Goal: Information Seeking & Learning: Understand process/instructions

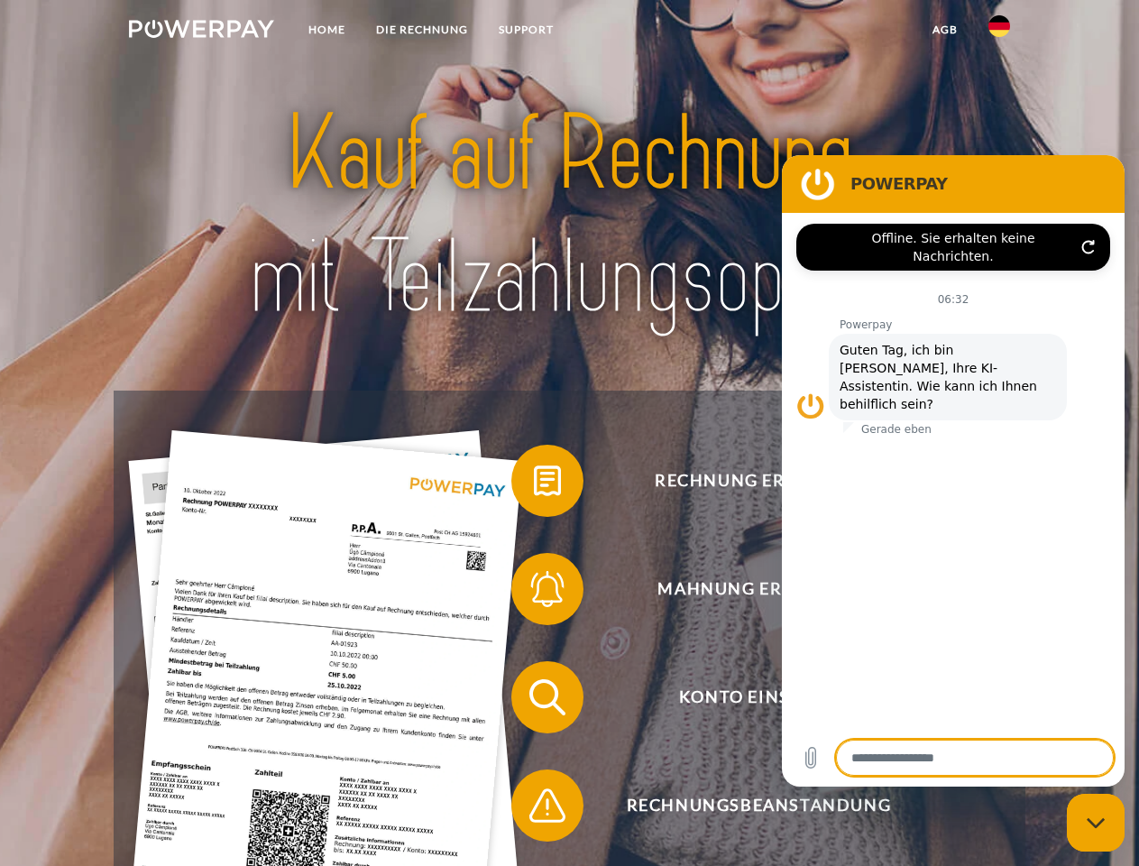
click at [201, 32] on img at bounding box center [201, 29] width 145 height 18
click at [999, 32] on img at bounding box center [1000, 26] width 22 height 22
click at [944, 30] on link "agb" at bounding box center [945, 30] width 56 height 32
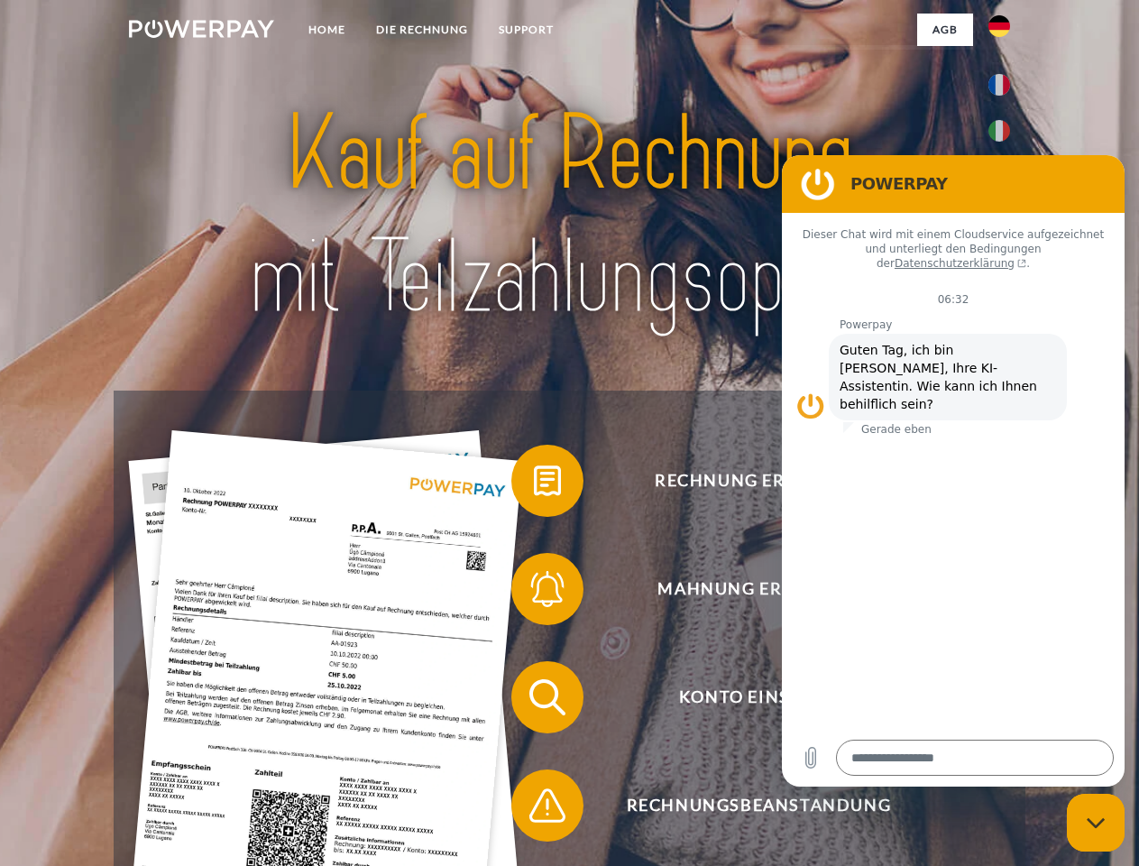
click at [534, 484] on span at bounding box center [520, 481] width 90 height 90
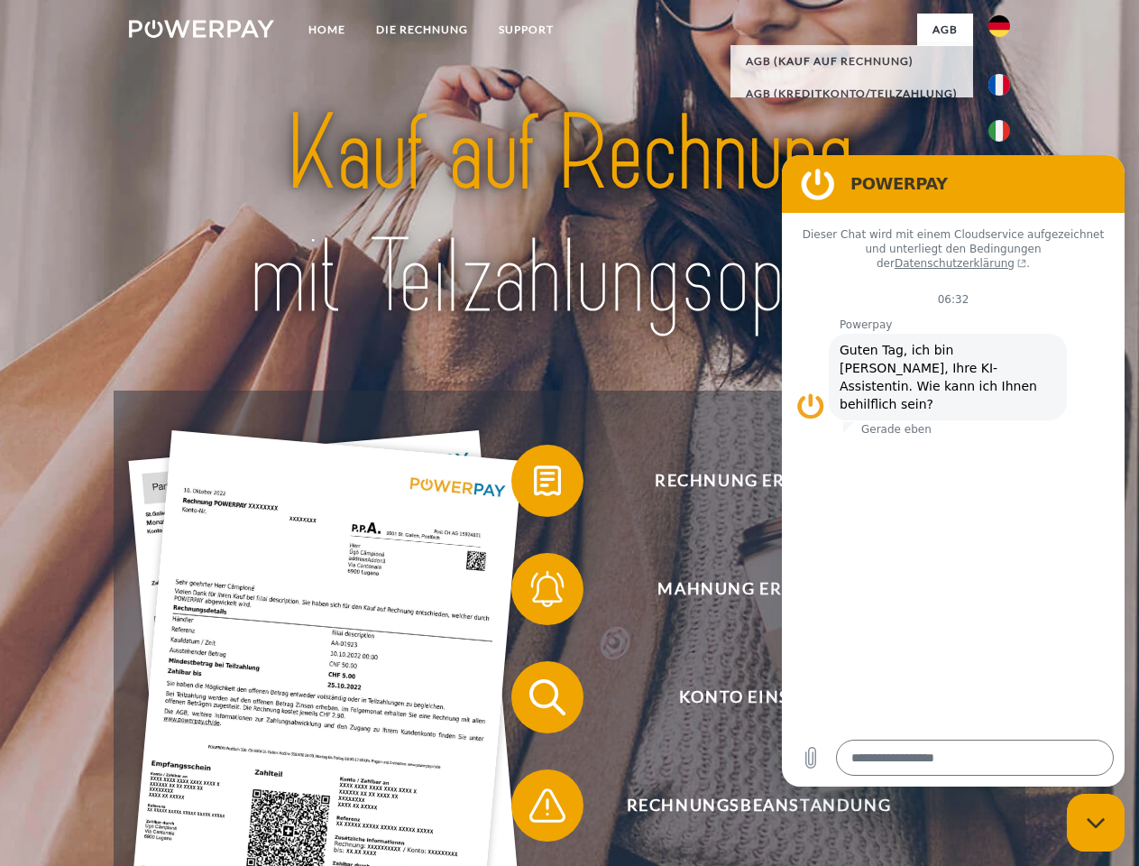
click at [534, 593] on span at bounding box center [520, 589] width 90 height 90
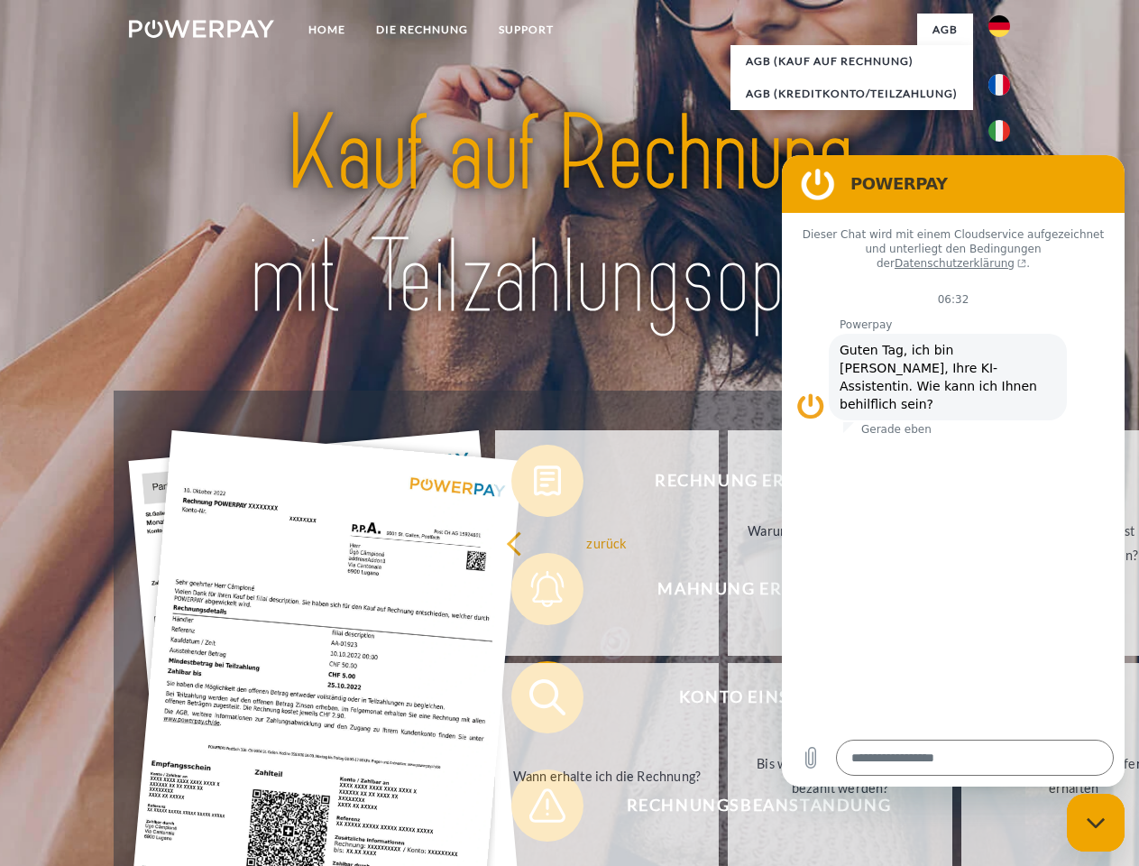
click at [728, 701] on link "Bis wann muss die Rechnung bezahlt werden?" at bounding box center [840, 775] width 225 height 225
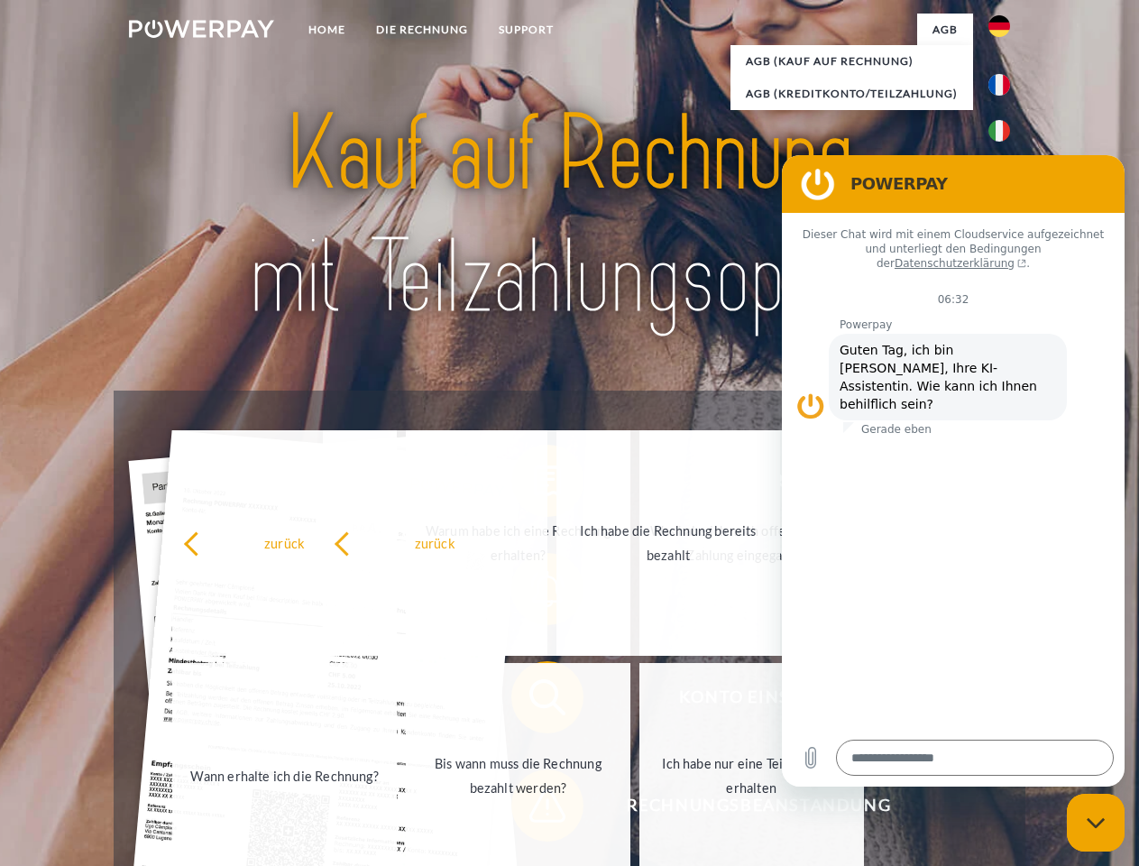
click at [534, 809] on span at bounding box center [520, 805] width 90 height 90
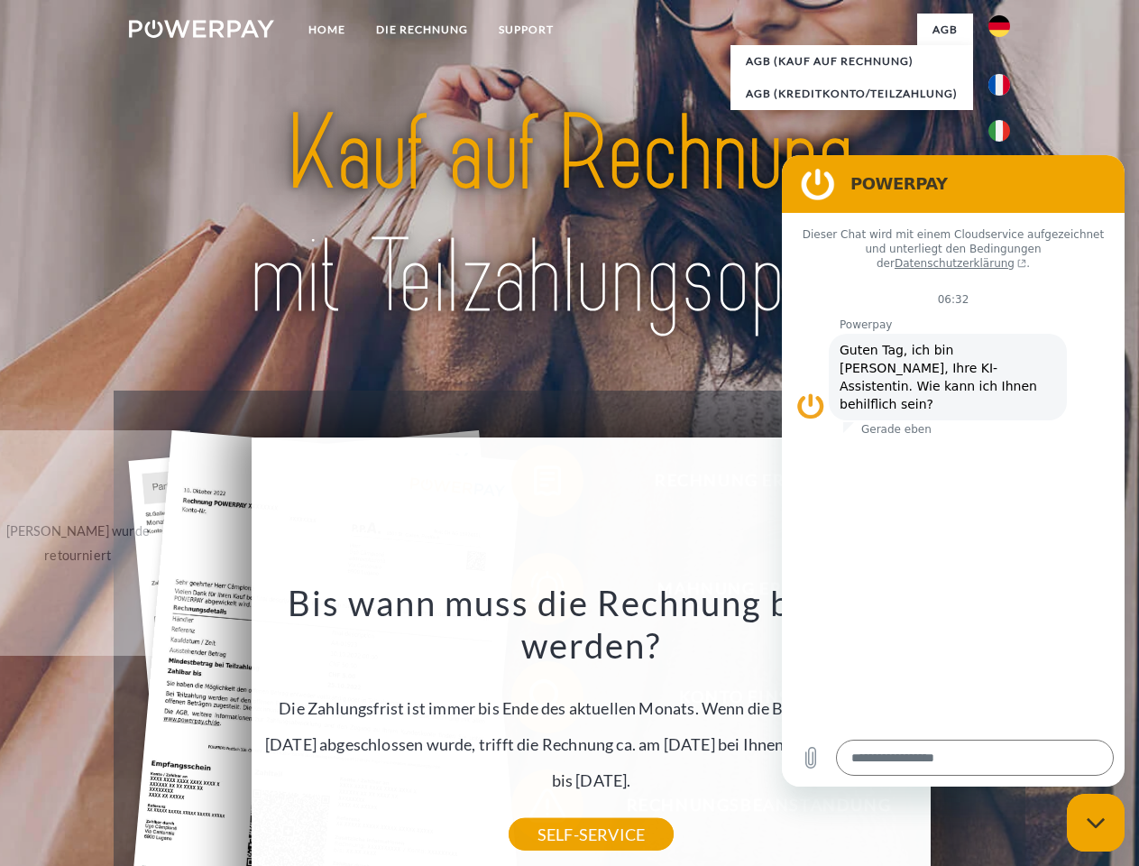
click at [1096, 823] on icon "Messaging-Fenster schließen" at bounding box center [1096, 823] width 19 height 12
type textarea "*"
